Goal: Navigation & Orientation: Find specific page/section

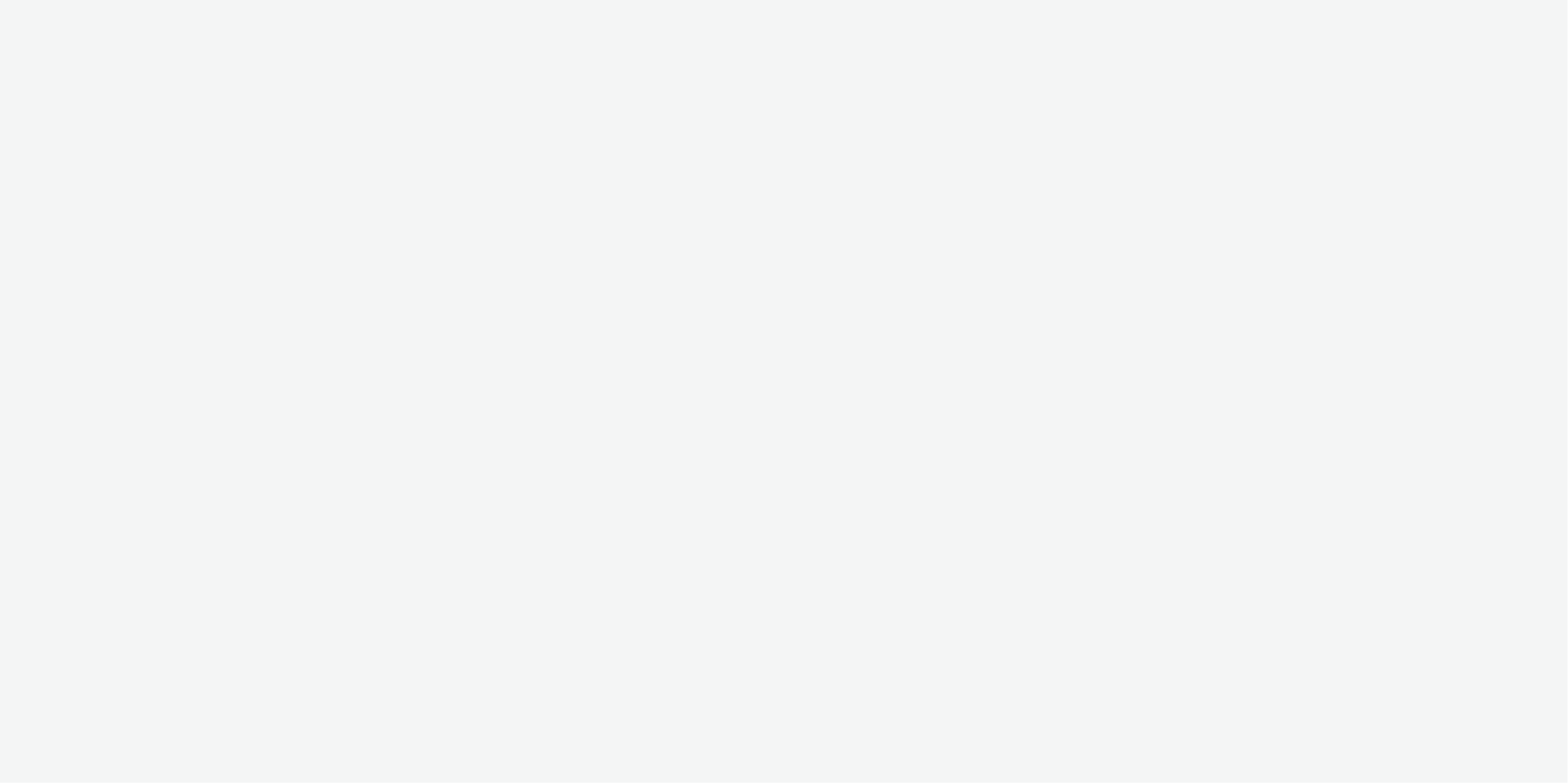
select select "c2295f28-7c96-446f-b279-53c23ee2b854"
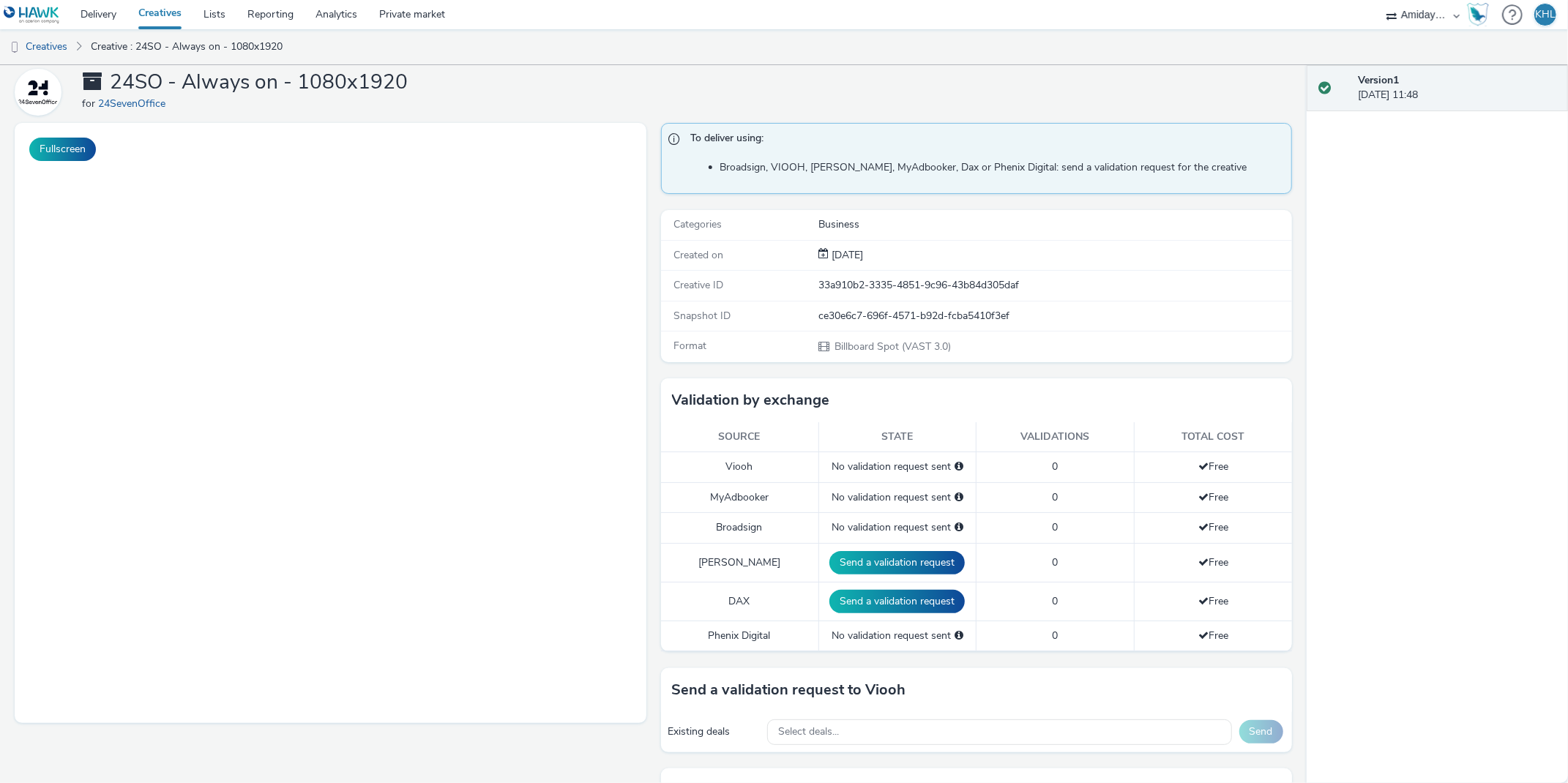
scroll to position [52, 0]
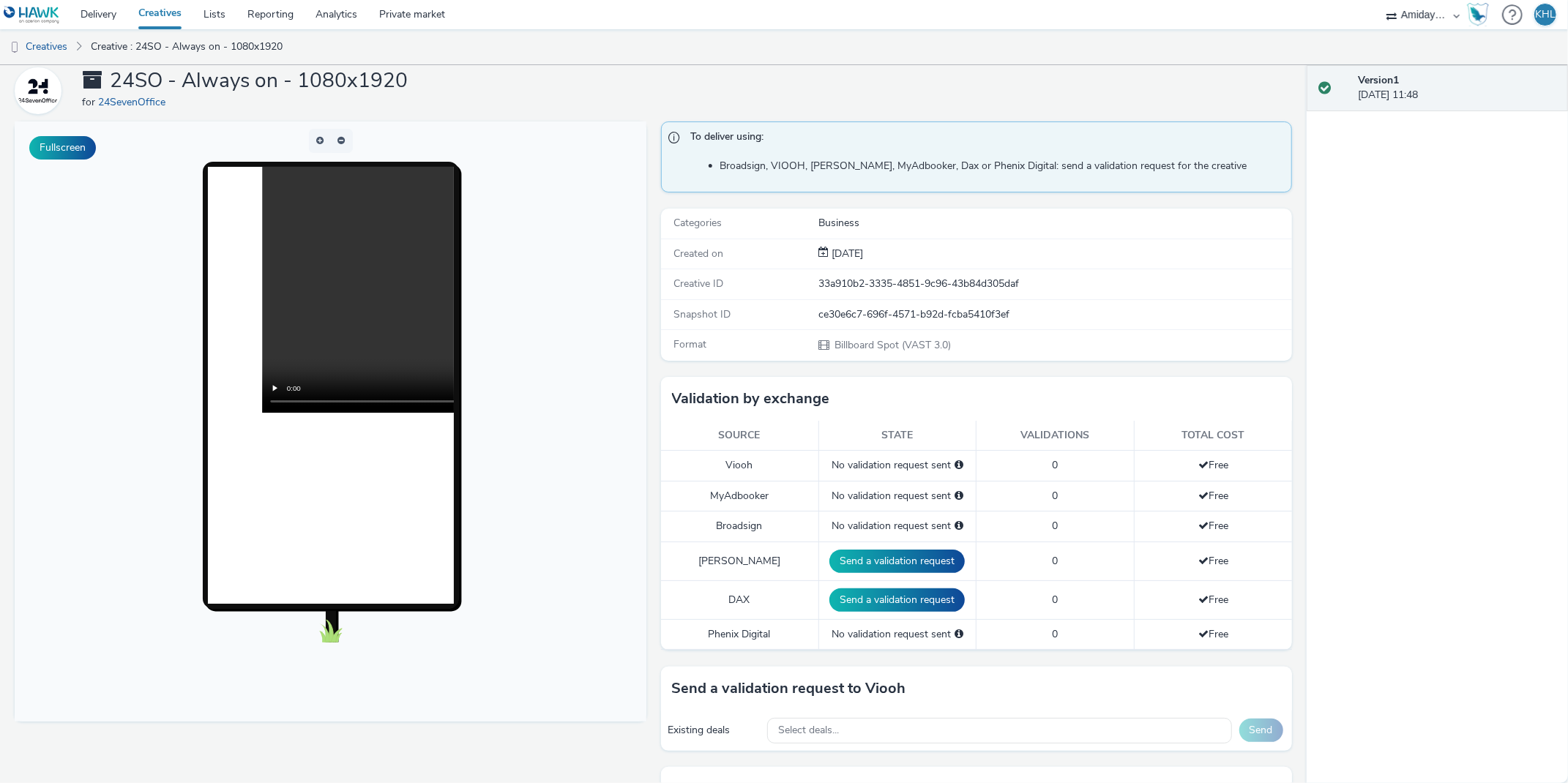
click at [159, 10] on link "Creatives" at bounding box center [159, 14] width 65 height 29
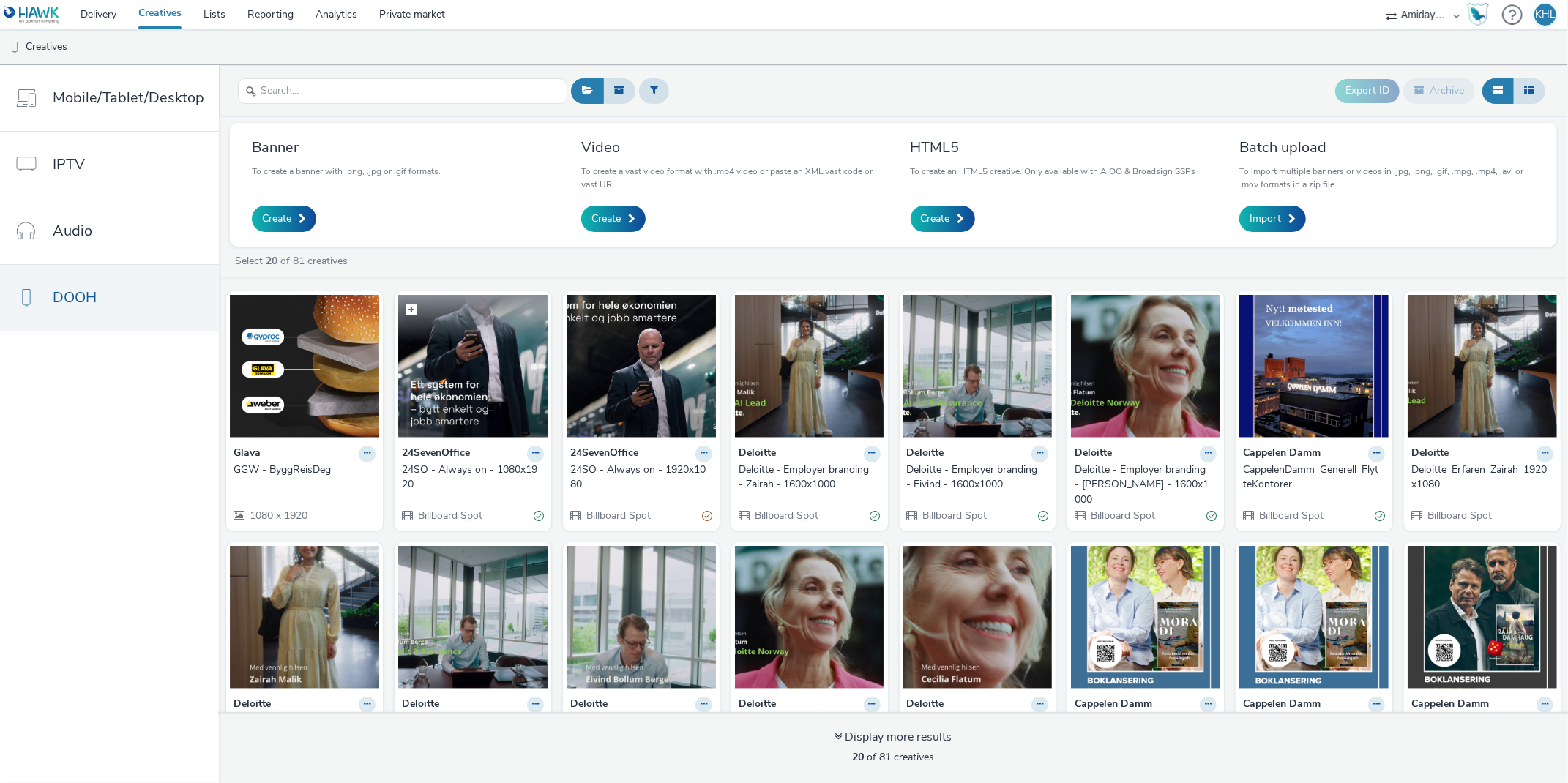
click at [510, 359] on img at bounding box center [472, 366] width 149 height 143
click at [640, 403] on img at bounding box center [641, 366] width 149 height 143
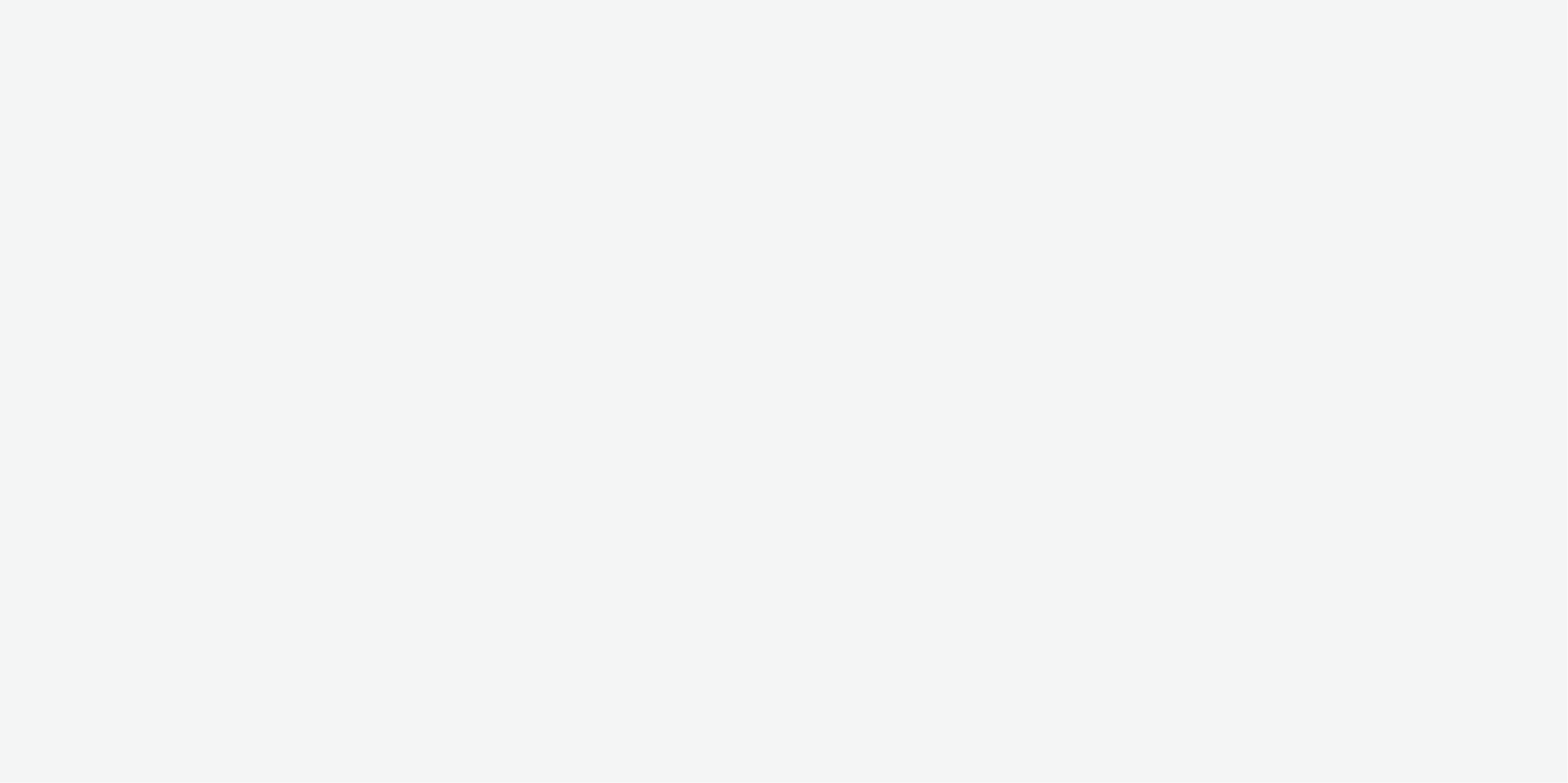
select select "c2295f28-7c96-446f-b279-53c23ee2b854"
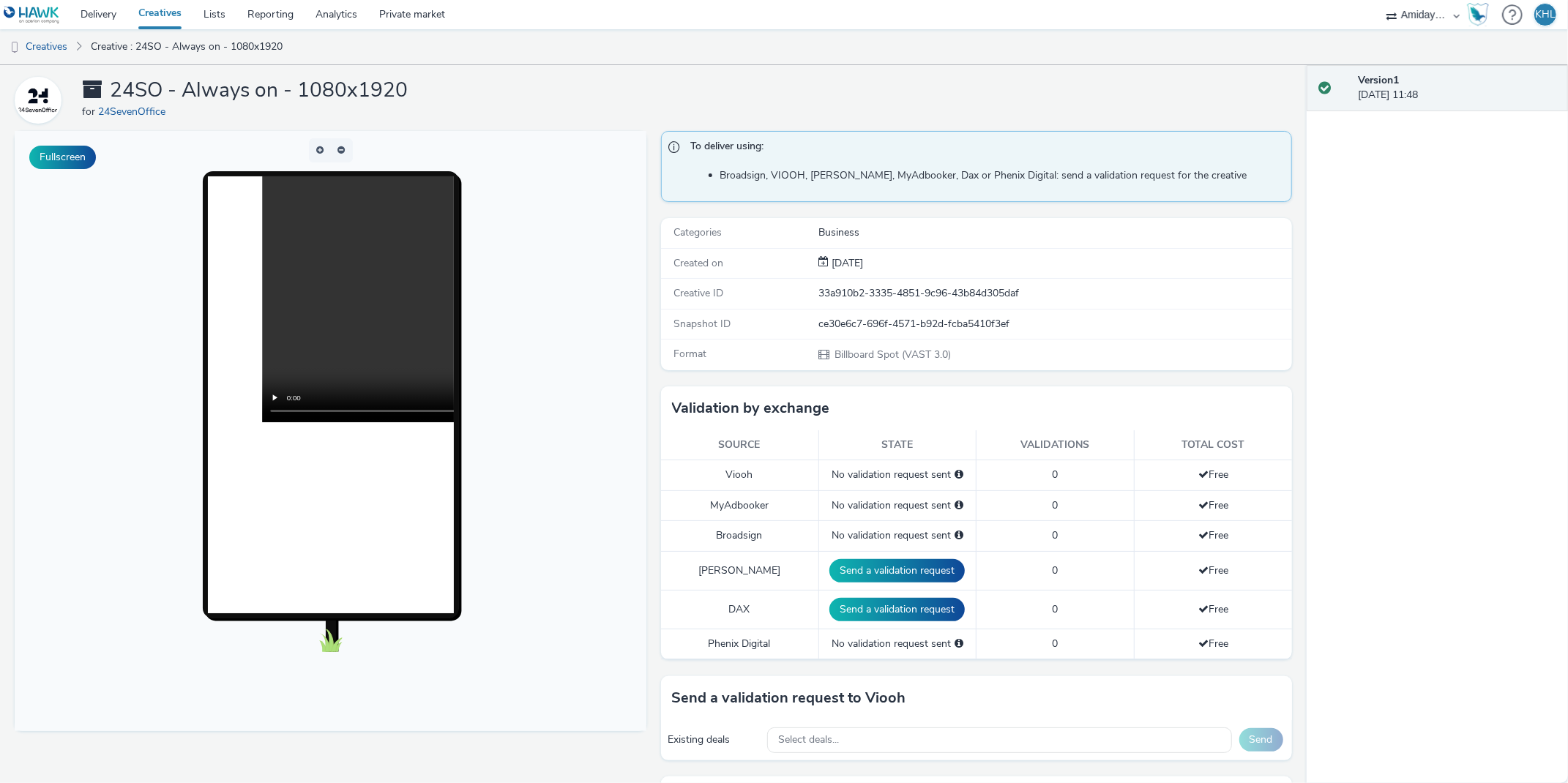
scroll to position [37, 0]
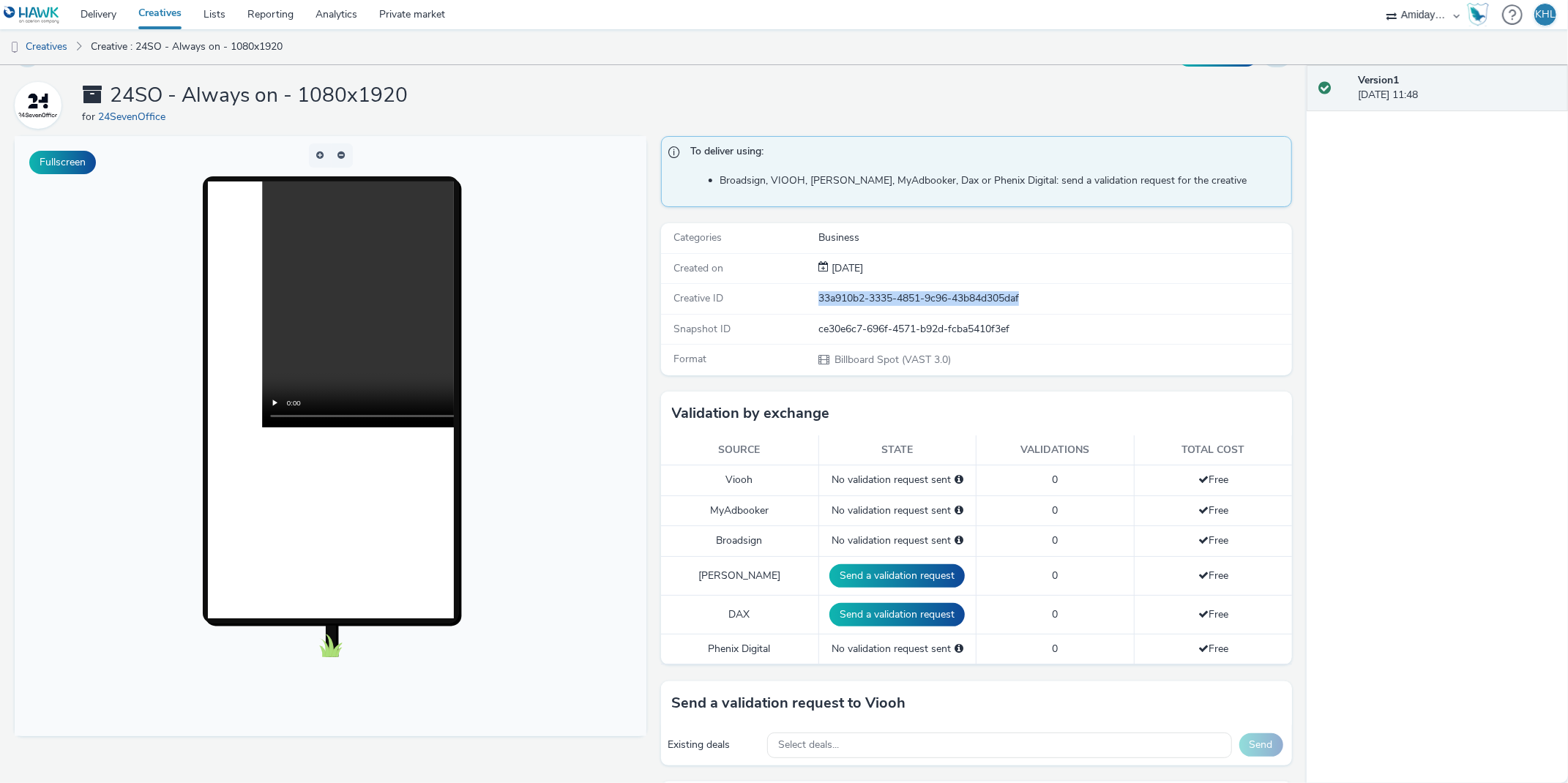
drag, startPoint x: 1088, startPoint y: 296, endPoint x: 819, endPoint y: 290, distance: 269.1
click at [819, 291] on div "33a910b2-3335-4851-9c96-43b84d305daf" at bounding box center [1054, 298] width 472 height 14
copy div "33a910b2-3335-4851-9c96-43b84d305daf"
drag, startPoint x: 637, startPoint y: 109, endPoint x: 359, endPoint y: 13, distance: 294.1
click at [573, 83] on div "24SO - Always on - 1080x1920 for 24SevenOffice" at bounding box center [652, 104] width 1277 height 46
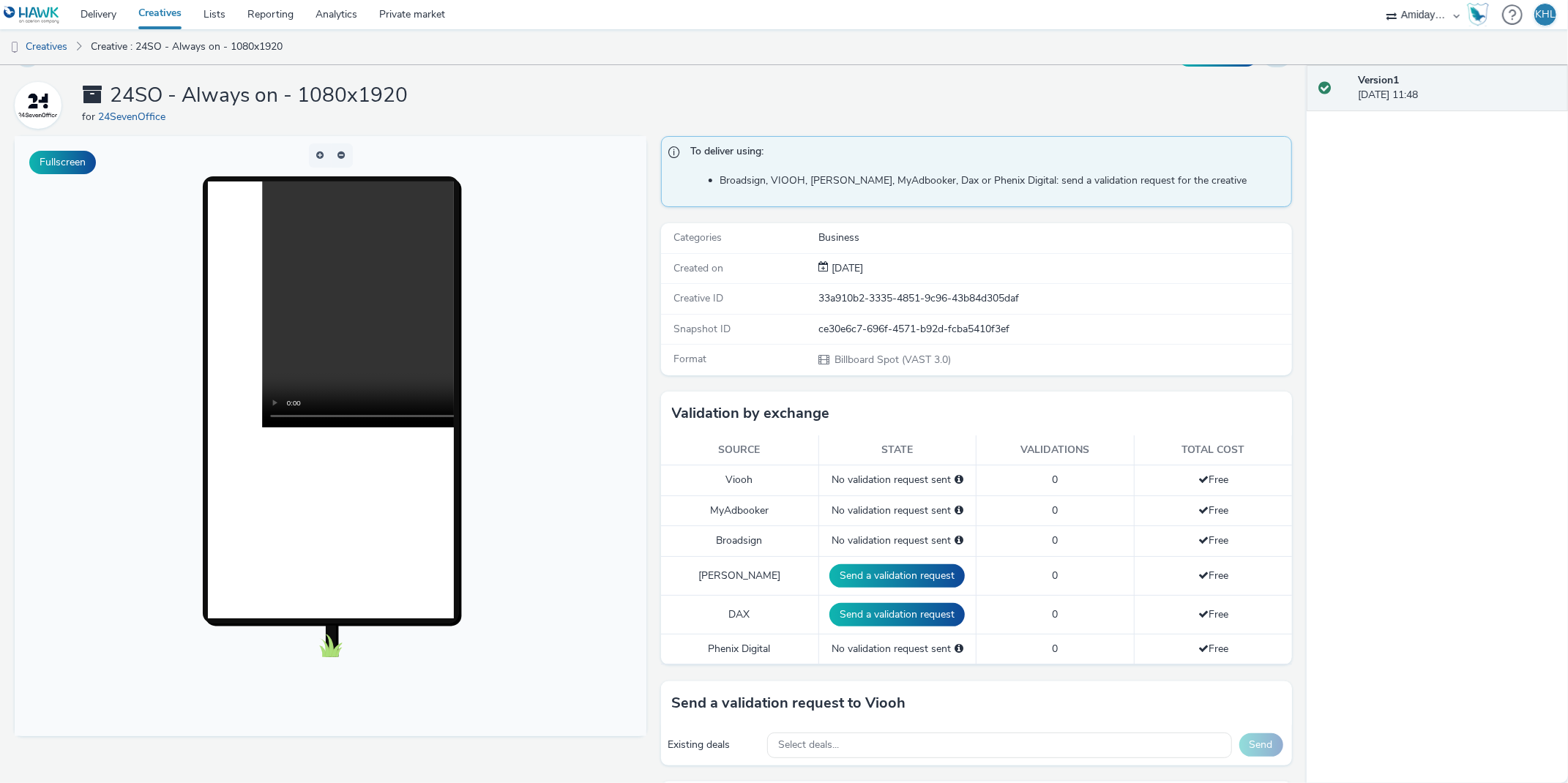
click at [96, 97] on span at bounding box center [92, 95] width 21 height 21
click at [459, 69] on div "Enabled Version 1 - Created on 06 October 2025 VAST URL 24SO - Always on - 1080…" at bounding box center [653, 386] width 1306 height 718
click at [164, 16] on link "Creatives" at bounding box center [159, 14] width 65 height 29
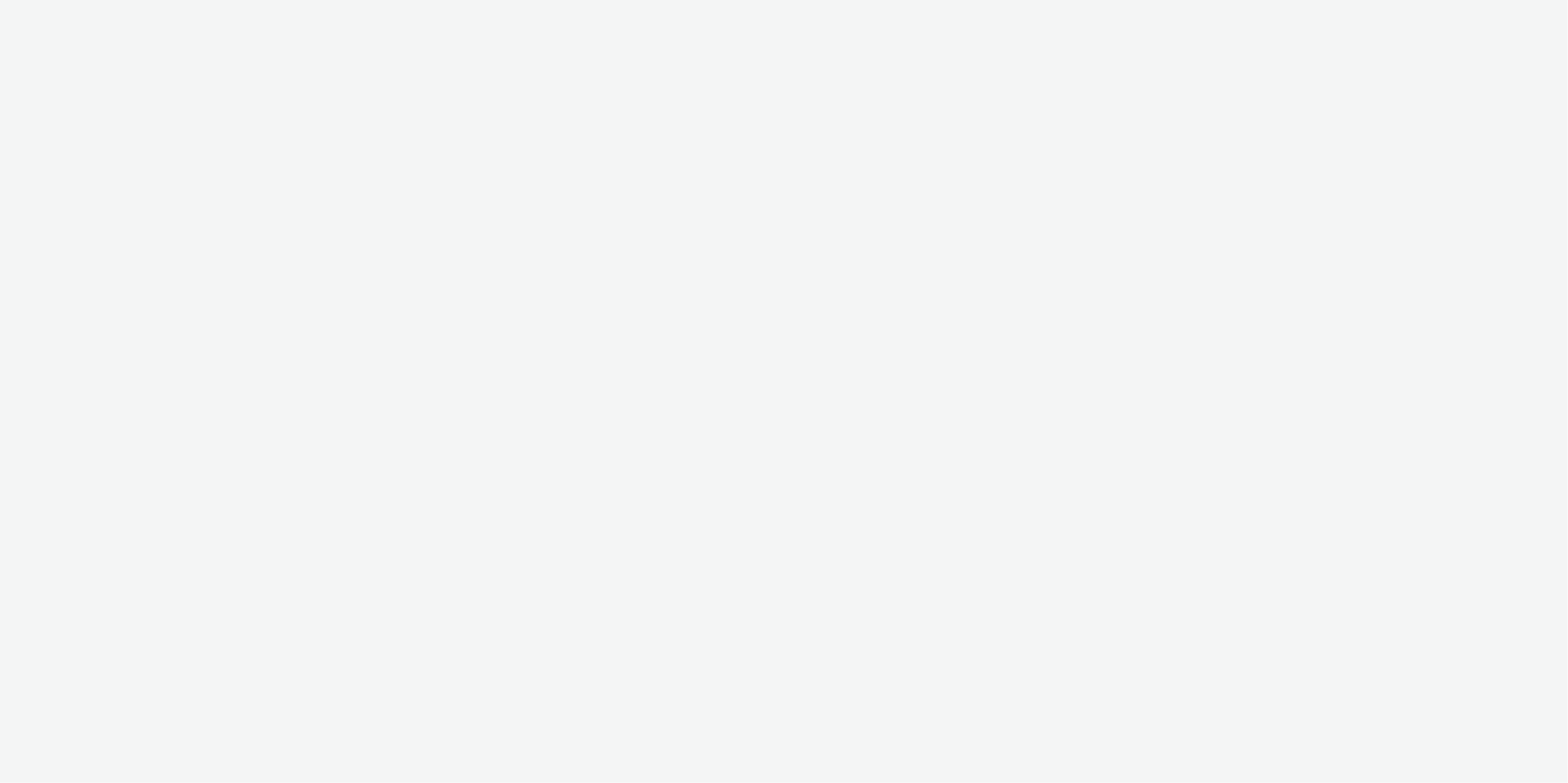
select select "c2295f28-7c96-446f-b279-53c23ee2b854"
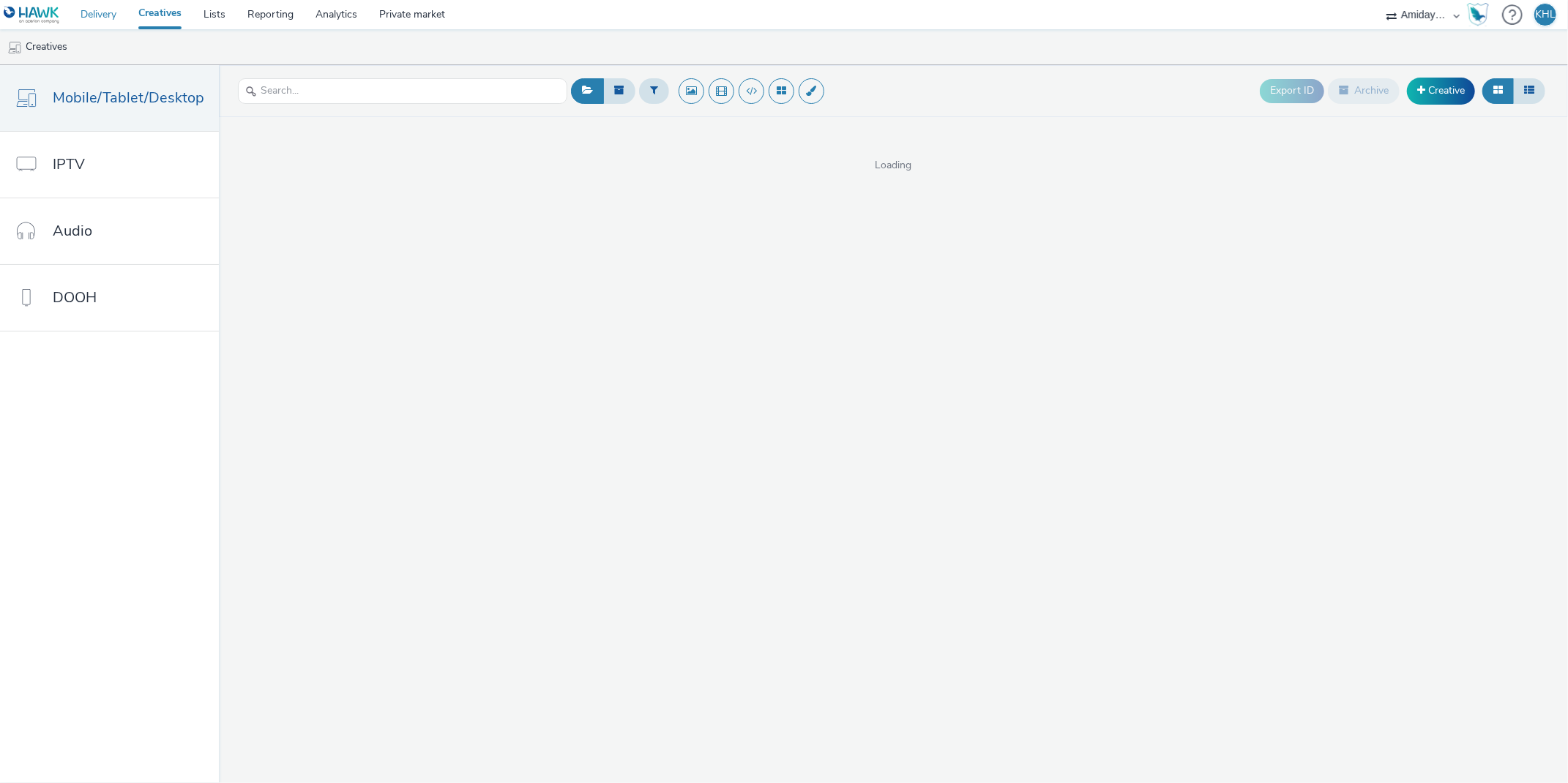
click at [100, 14] on link "Delivery" at bounding box center [98, 14] width 58 height 29
